Goal: Task Accomplishment & Management: Manage account settings

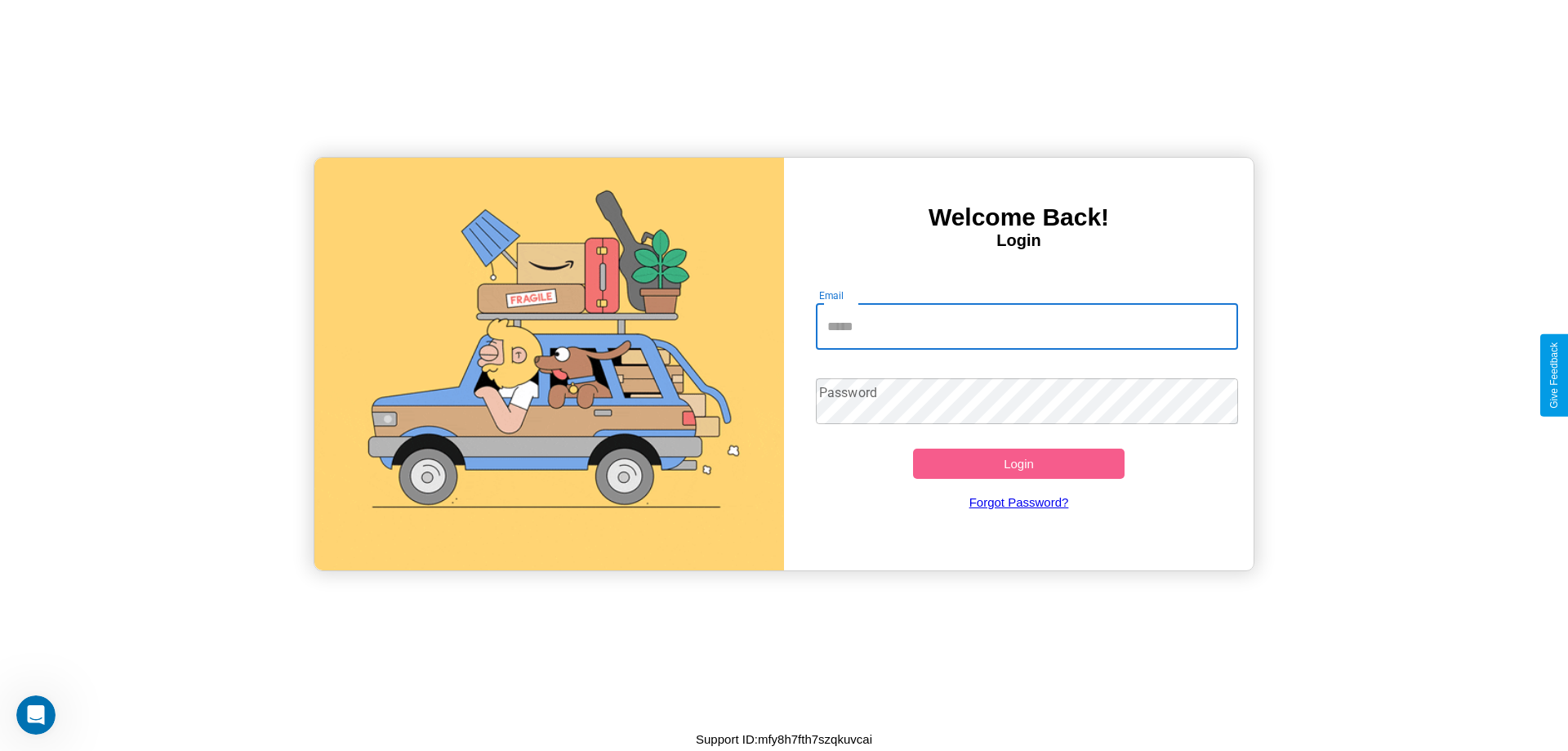
click at [1026, 326] on input "Email" at bounding box center [1026, 327] width 423 height 46
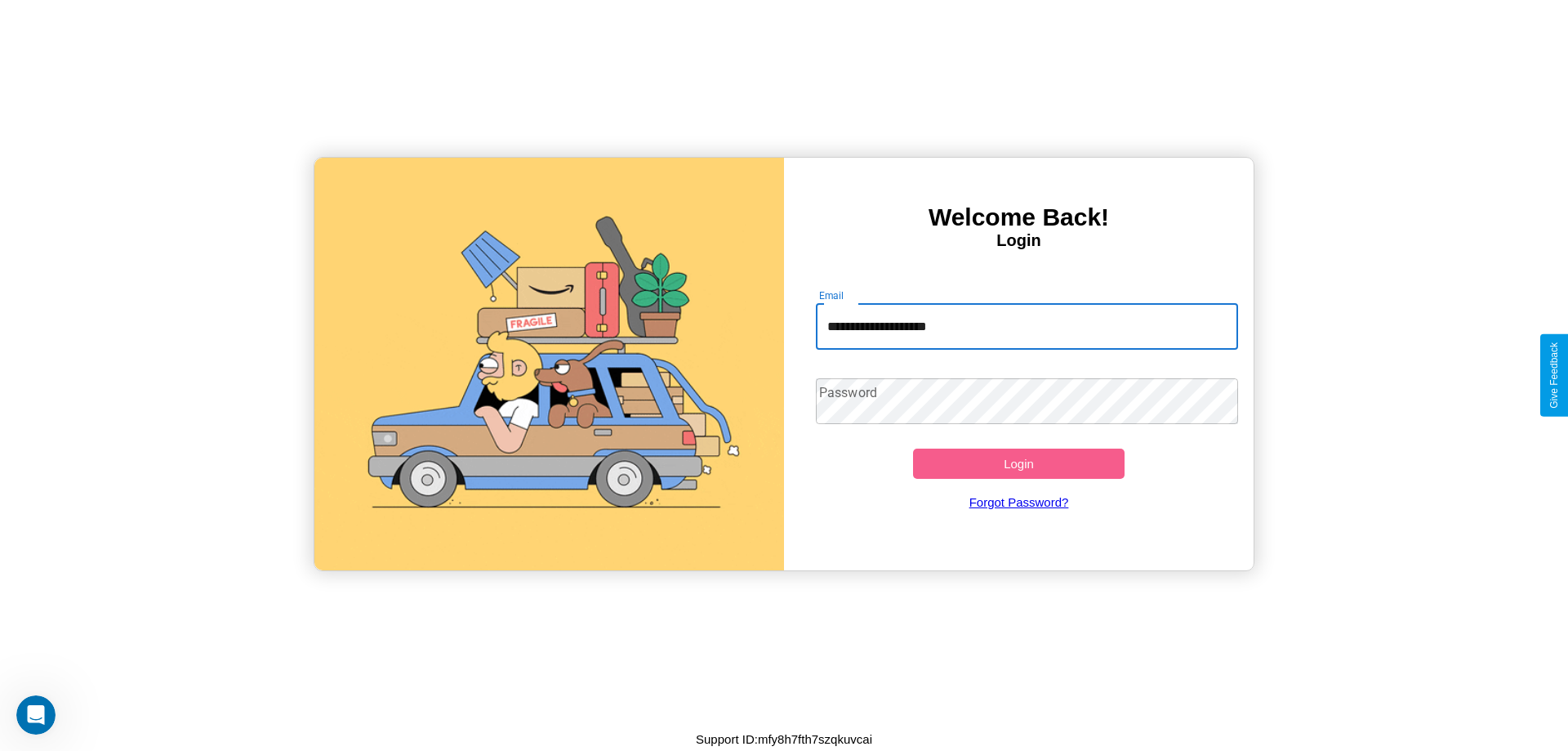
type input "**********"
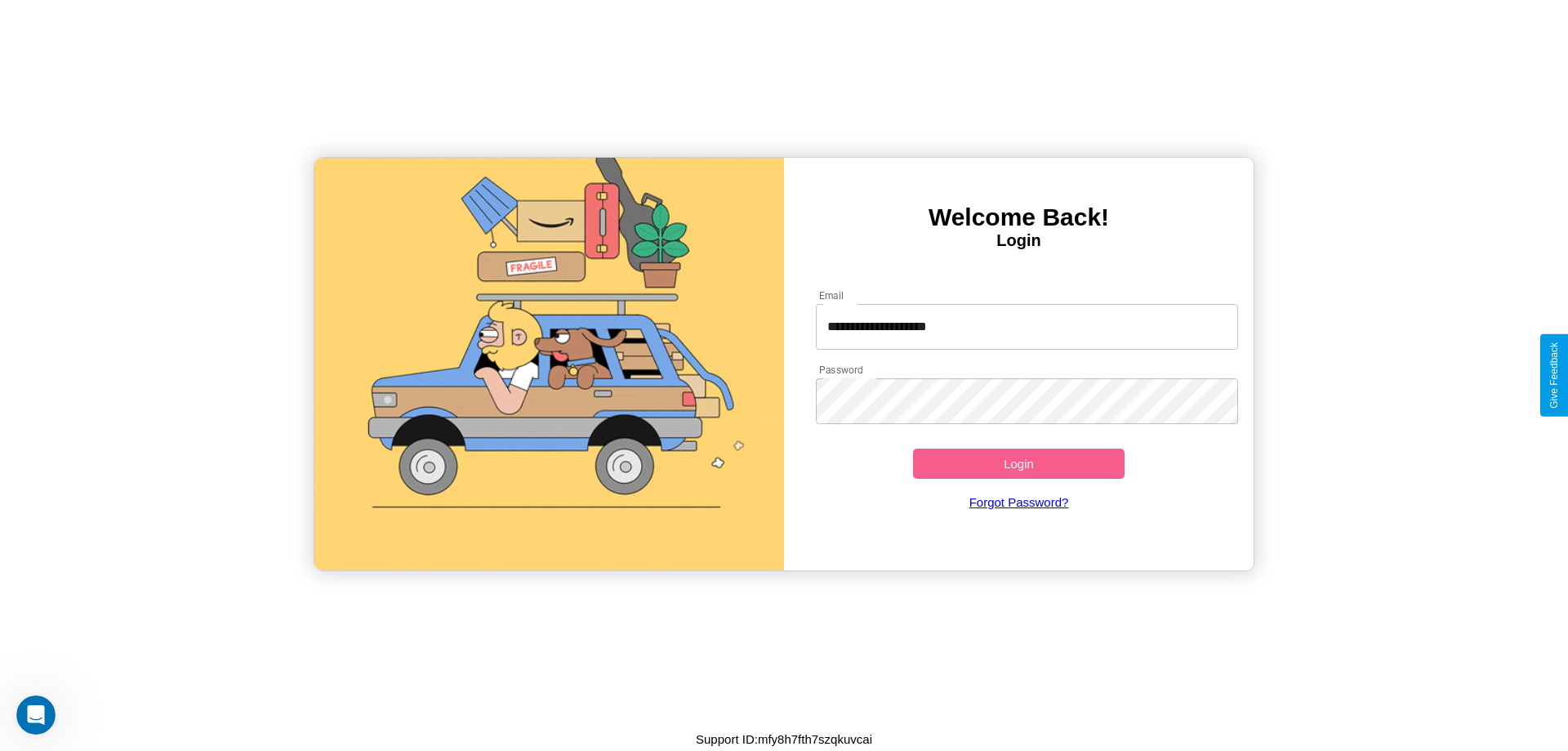
click at [1018, 464] on button "Login" at bounding box center [1018, 464] width 212 height 30
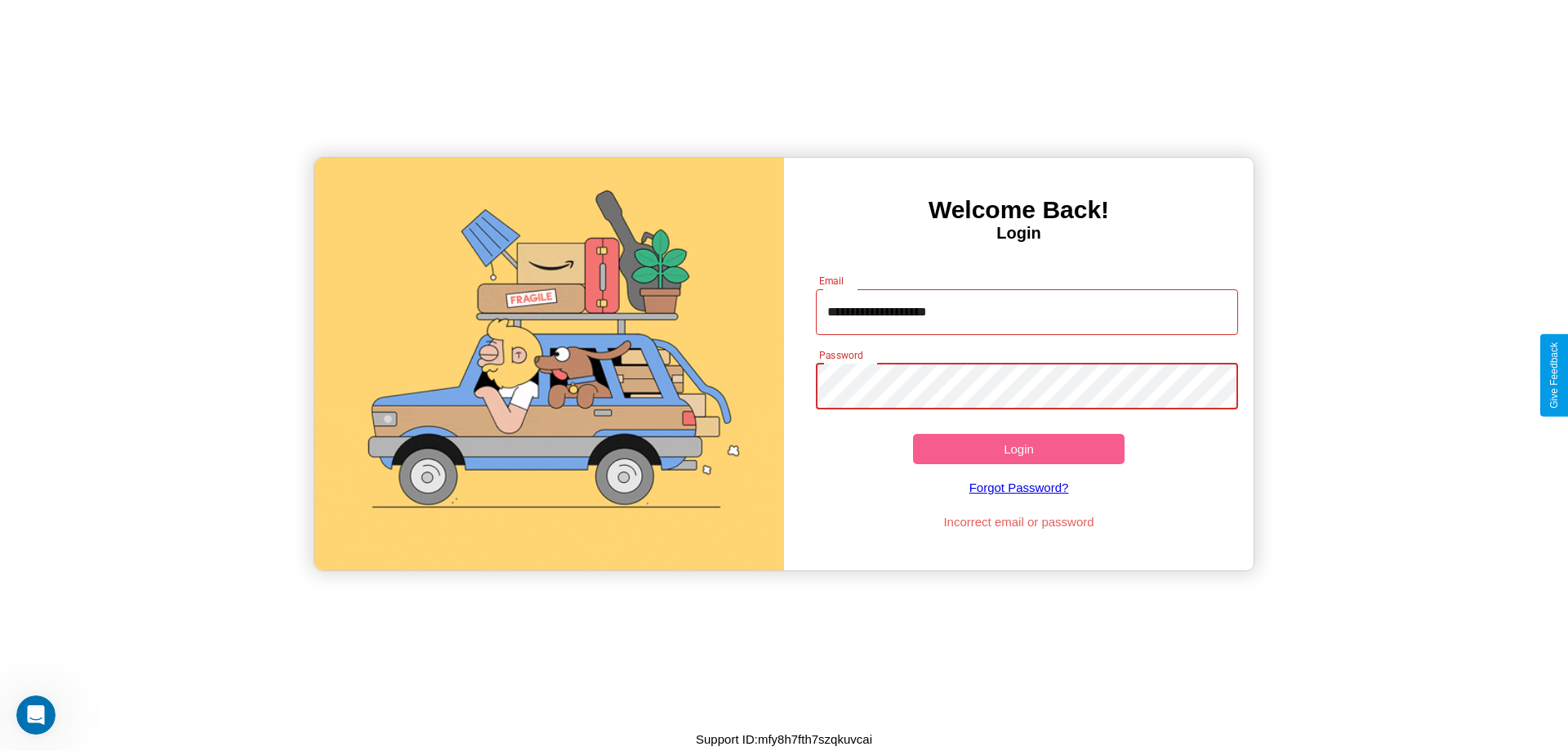
click at [1018, 449] on button "Login" at bounding box center [1018, 449] width 212 height 30
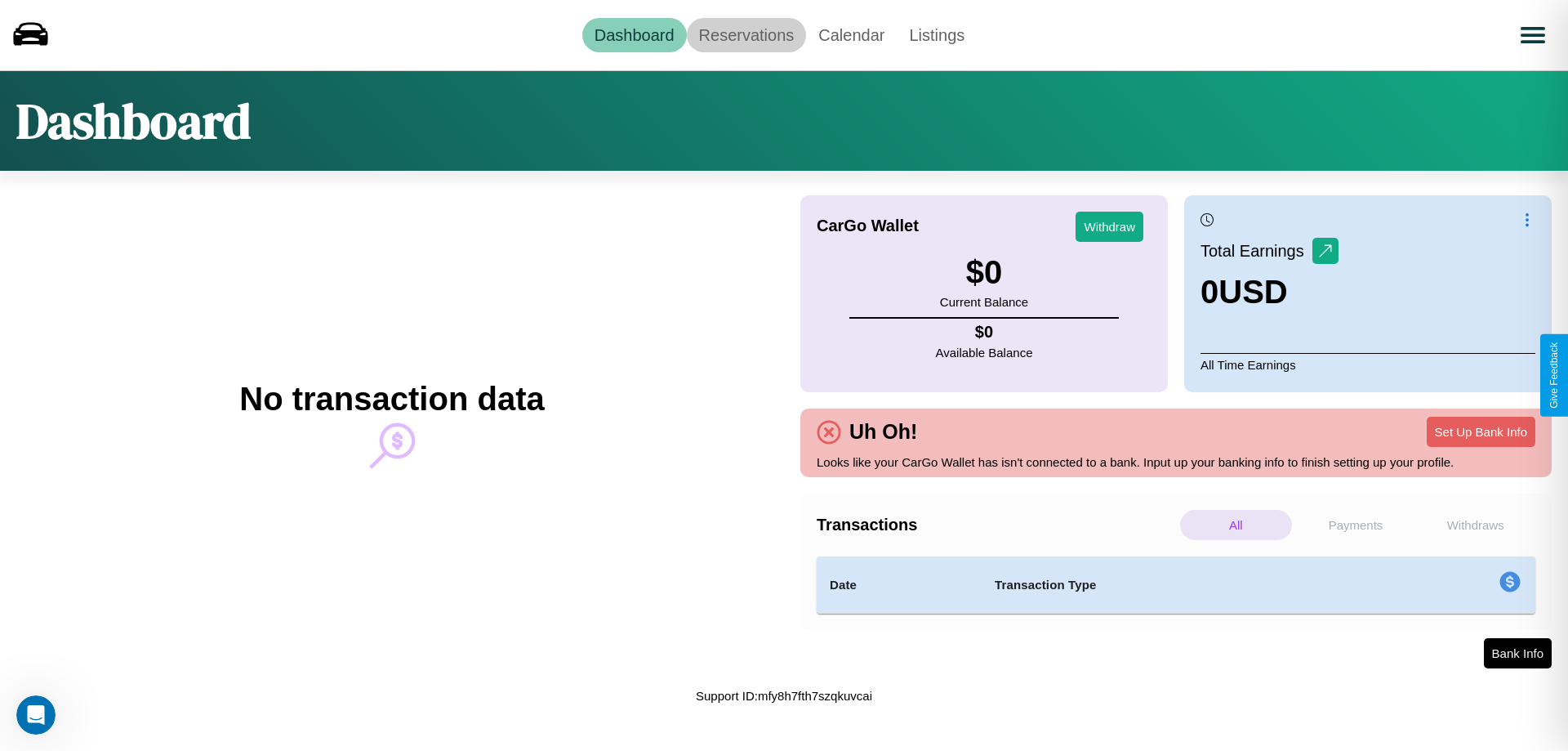
click at [746, 34] on link "Reservations" at bounding box center [747, 35] width 120 height 34
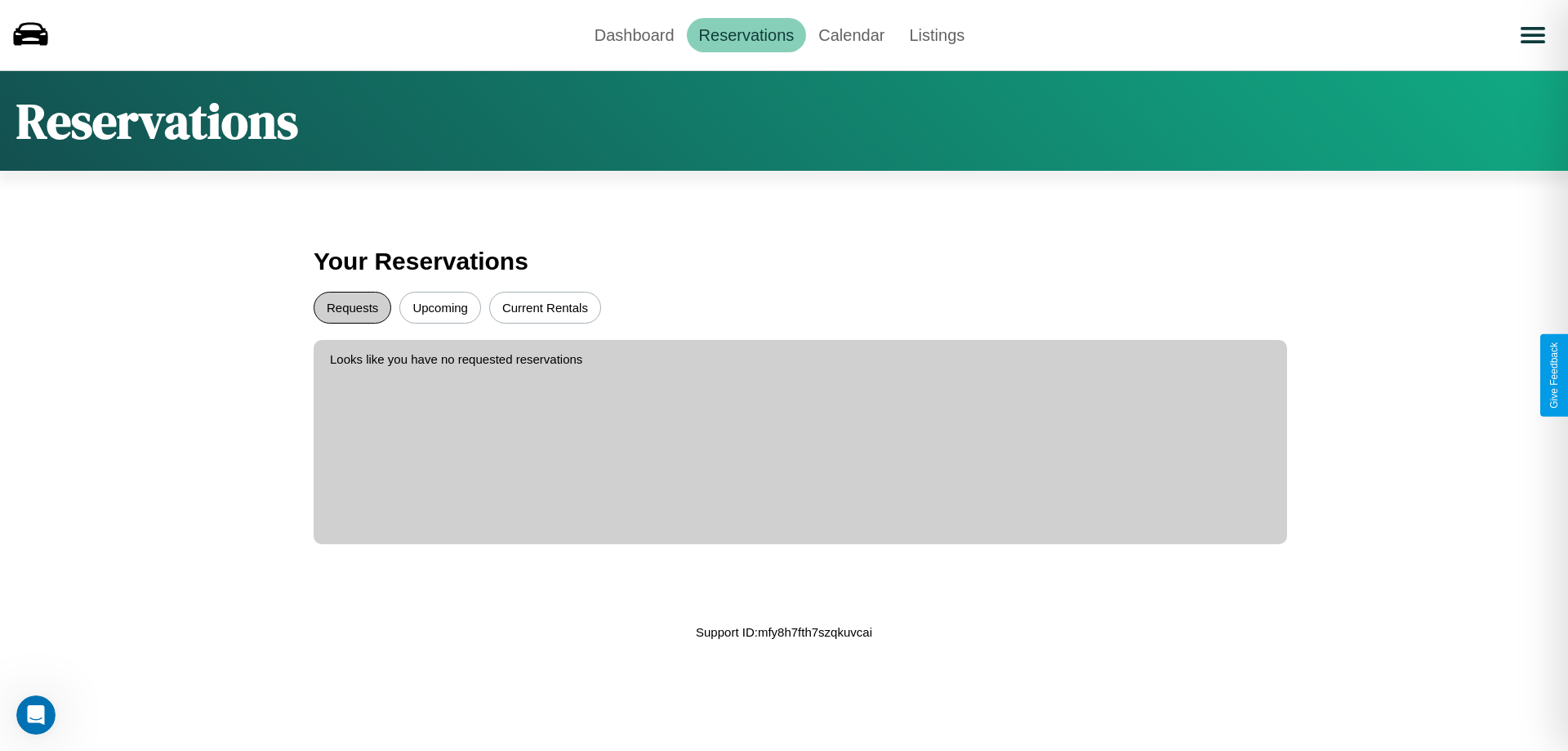
click at [352, 307] on button "Requests" at bounding box center [352, 307] width 78 height 32
click at [440, 307] on button "Upcoming" at bounding box center [440, 307] width 82 height 32
